Goal: Information Seeking & Learning: Learn about a topic

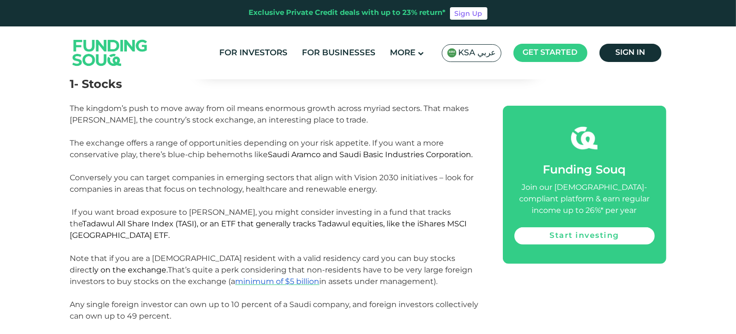
scroll to position [596, 0]
drag, startPoint x: 433, startPoint y: 180, endPoint x: 115, endPoint y: 194, distance: 318.9
click at [115, 220] on span "Tadawul All Share Index (TASI), or an ETF that generally tracks Tadawul equitie…" at bounding box center [268, 230] width 397 height 21
copy span "Tadawul All Share Index"
click at [128, 220] on span "Tadawul All Share Index (TASI), or an ETF that generally tracks Tadawul equitie…" at bounding box center [268, 230] width 397 height 21
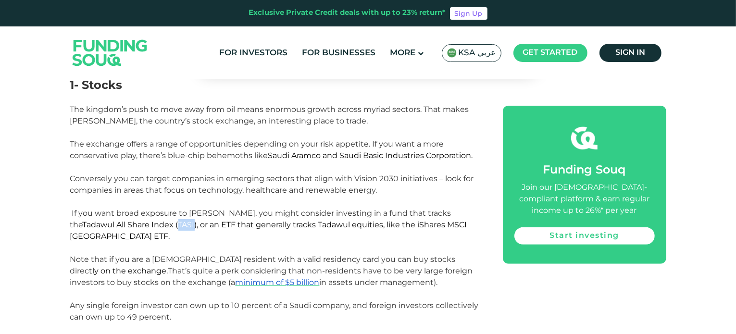
click at [128, 220] on span "Tadawul All Share Index (TASI), or an ETF that generally tracks Tadawul equitie…" at bounding box center [268, 230] width 397 height 21
copy span "TASI"
click at [390, 220] on span "Tadawul All Share Index (TASI), or an ETF that generally tracks Tadawul equitie…" at bounding box center [268, 230] width 397 height 21
drag, startPoint x: 435, startPoint y: 180, endPoint x: 446, endPoint y: 184, distance: 11.7
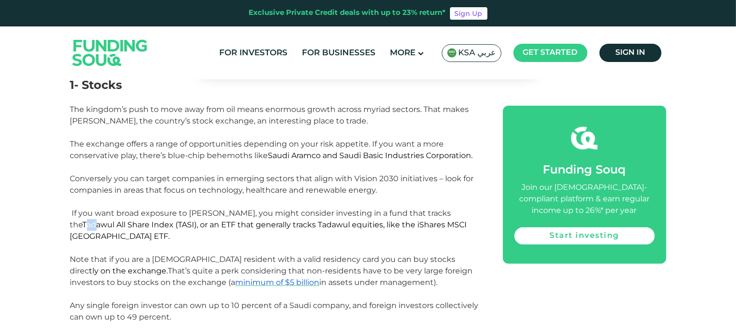
click at [446, 220] on span "Tadawul All Share Index (TASI), or an ETF that generally tracks Tadawul equitie…" at bounding box center [268, 230] width 397 height 21
drag, startPoint x: 432, startPoint y: 184, endPoint x: 138, endPoint y: 196, distance: 293.9
click at [138, 209] on span "If you want broad exposure to Tadawul, you might consider investing in a fund t…" at bounding box center [268, 225] width 397 height 32
copy span "Tadawul All Share Index (TASI)"
